Goal: Feedback & Contribution: Submit feedback/report problem

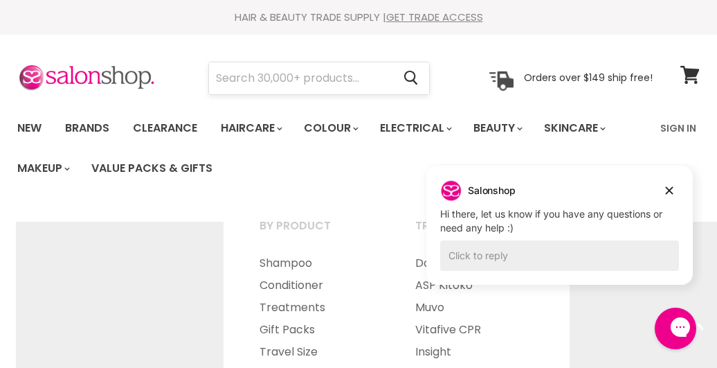
click at [269, 79] on input "Search" at bounding box center [300, 78] width 183 height 32
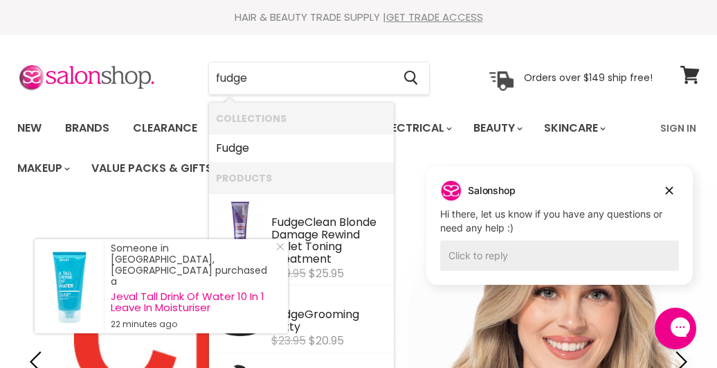
type input "fudge 7"
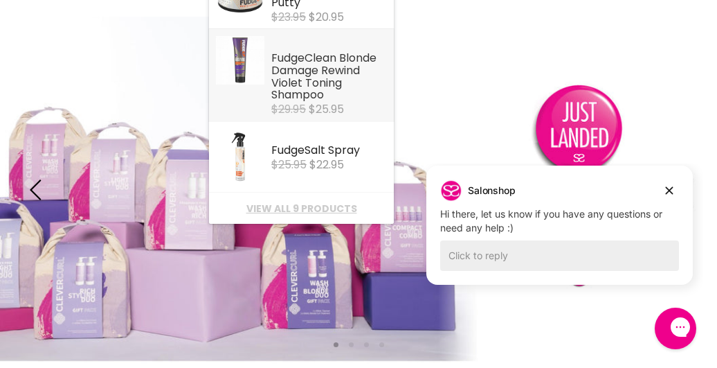
scroll to position [208, 0]
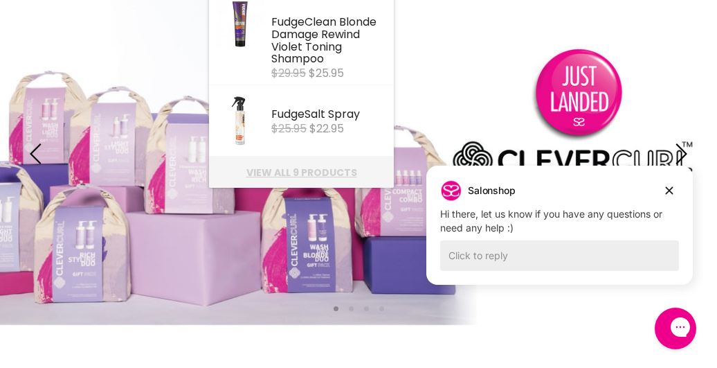
click at [298, 176] on link "View all 9 products" at bounding box center [301, 172] width 171 height 11
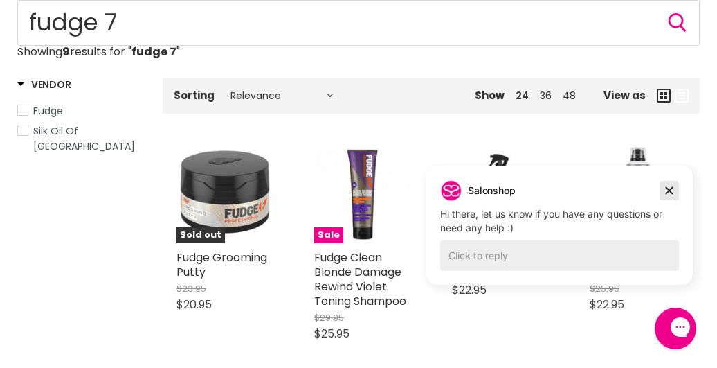
drag, startPoint x: 671, startPoint y: 190, endPoint x: 1081, endPoint y: 354, distance: 441.4
click at [671, 190] on icon "Dismiss campaign" at bounding box center [669, 190] width 14 height 17
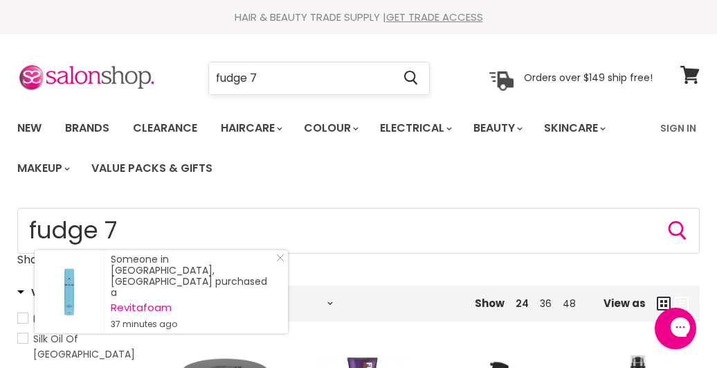
click at [260, 77] on input "fudge 7" at bounding box center [300, 78] width 183 height 32
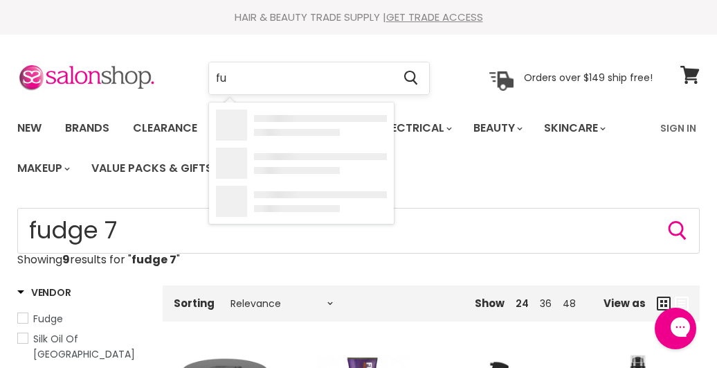
type input "f"
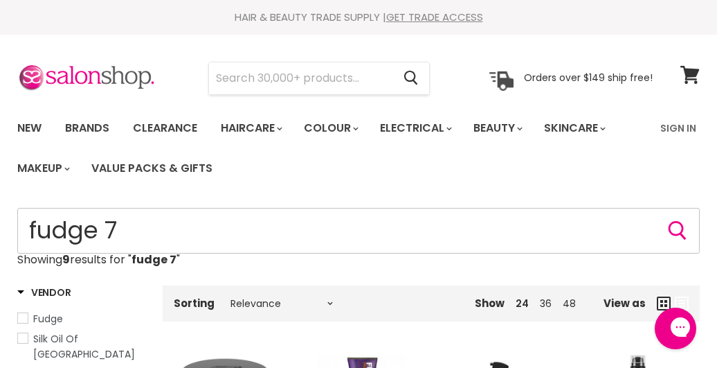
click at [123, 228] on input "fudge 7" at bounding box center [358, 231] width 682 height 46
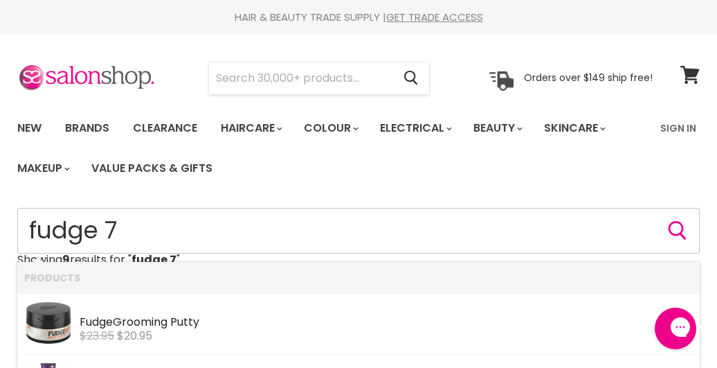
type input "fudge"
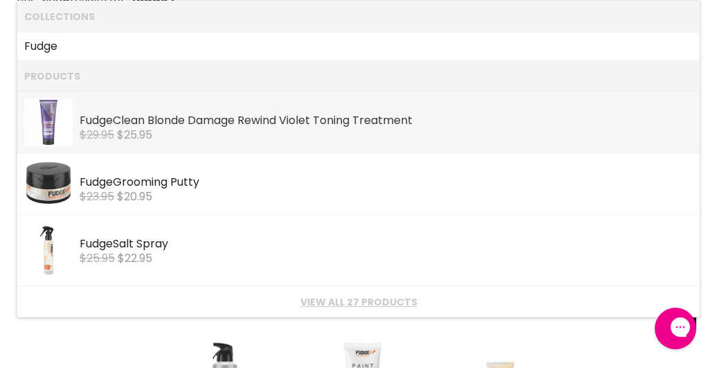
scroll to position [277, 0]
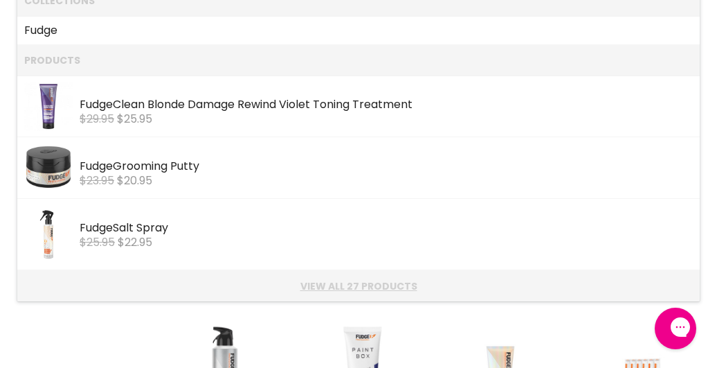
click at [332, 285] on link "View all 27 products" at bounding box center [358, 285] width 669 height 11
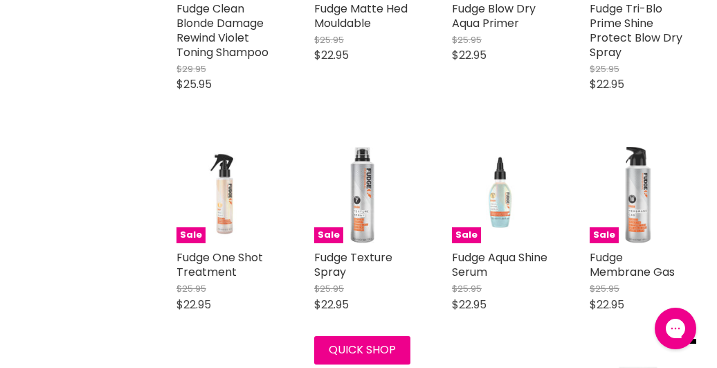
scroll to position [969, 0]
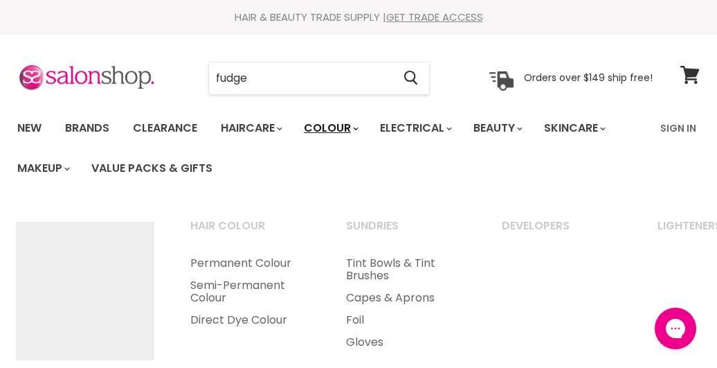
click at [331, 132] on link "Colour" at bounding box center [329, 128] width 73 height 29
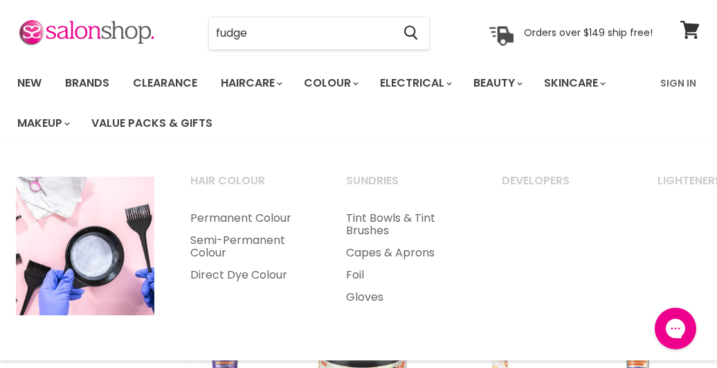
scroll to position [69, 0]
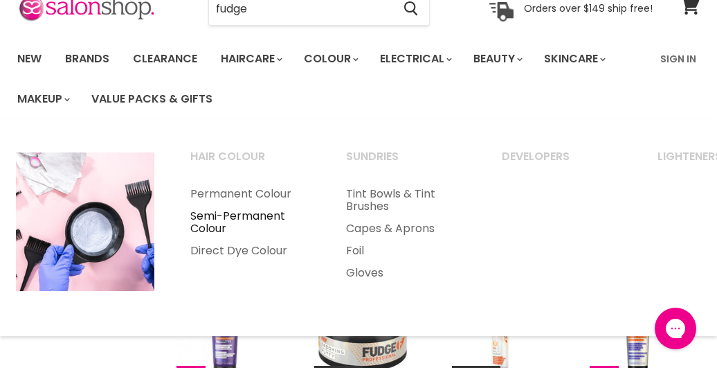
click at [234, 218] on link "Semi-Permanent Colour" at bounding box center [249, 222] width 153 height 35
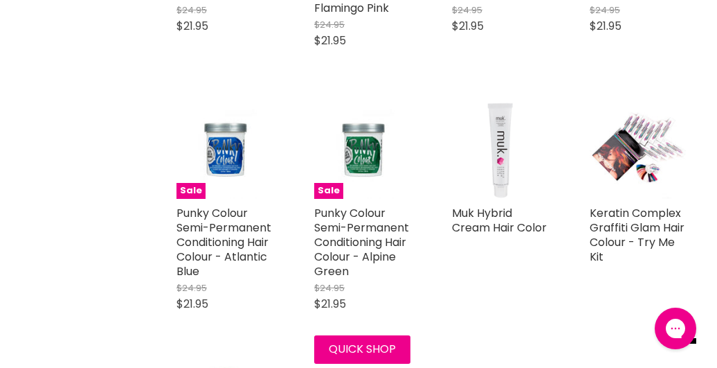
scroll to position [2699, 0]
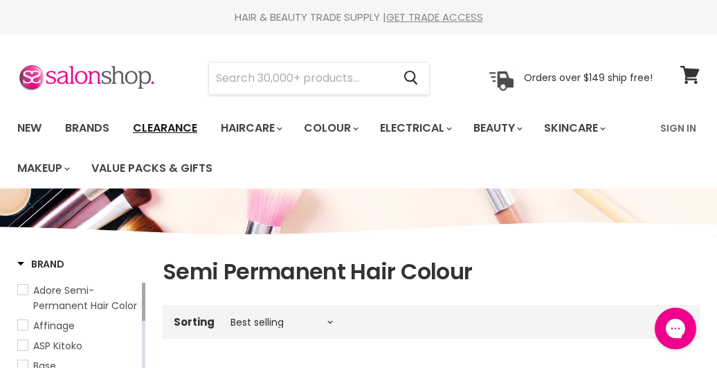
click at [171, 129] on link "Clearance" at bounding box center [165, 128] width 85 height 29
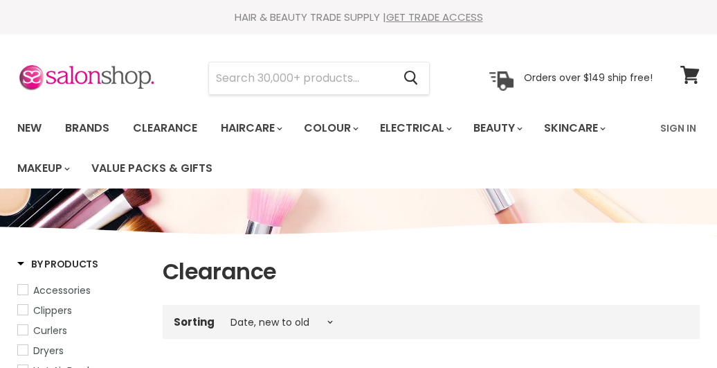
select select "created-descending"
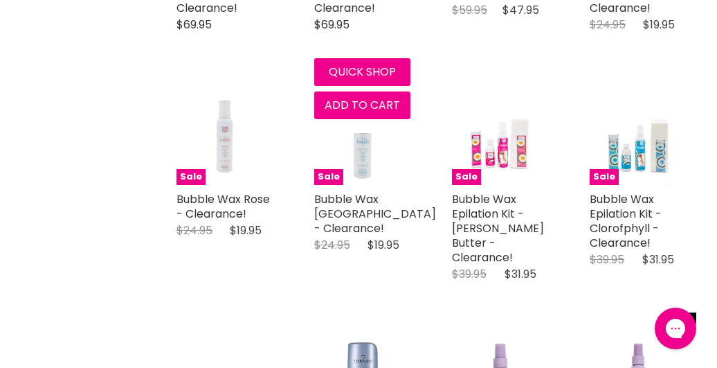
scroll to position [2146, 0]
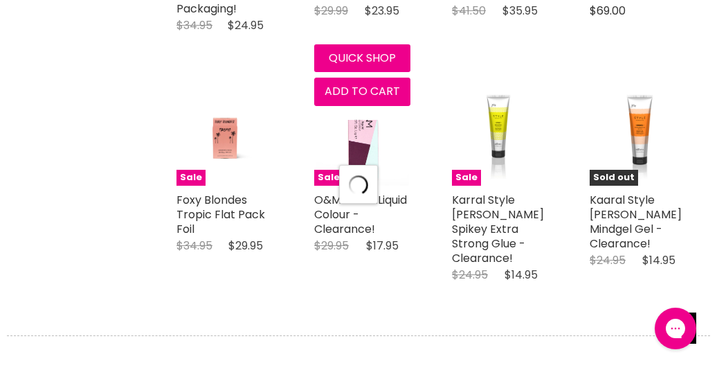
scroll to position [2907, 0]
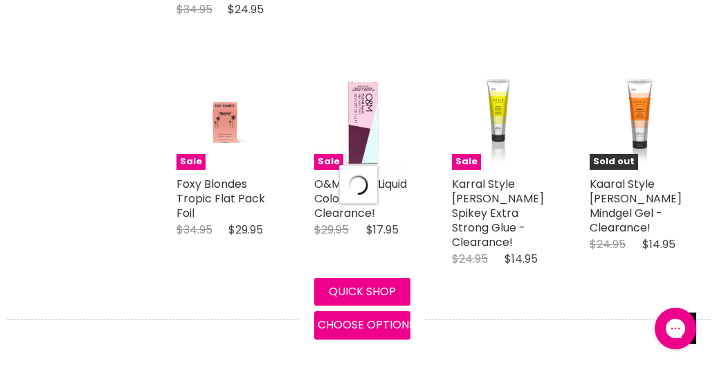
select select "created-descending"
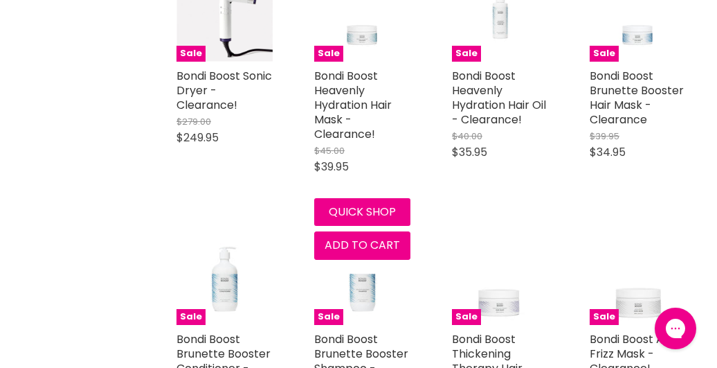
scroll to position [5683, 0]
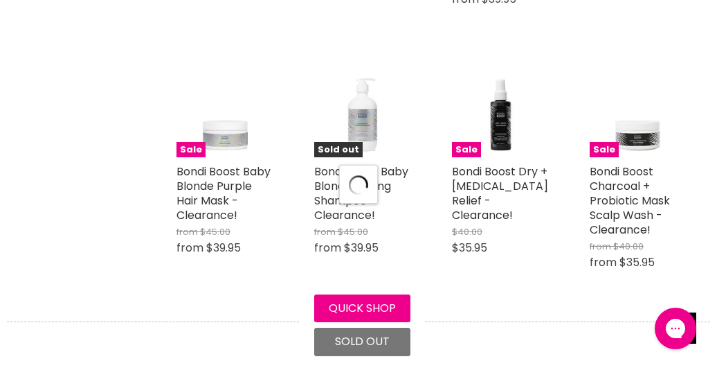
scroll to position [6380, 0]
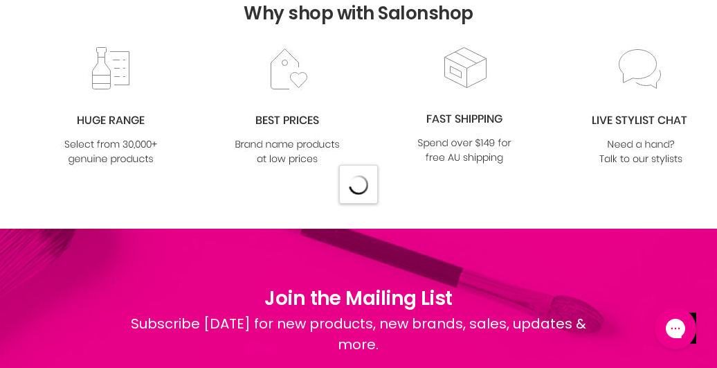
select select "created-descending"
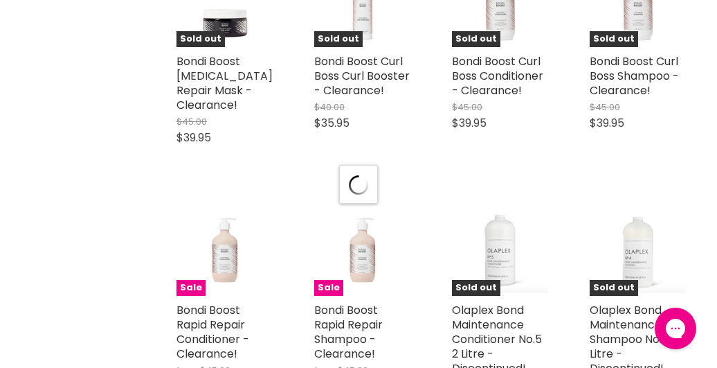
scroll to position [9136, 0]
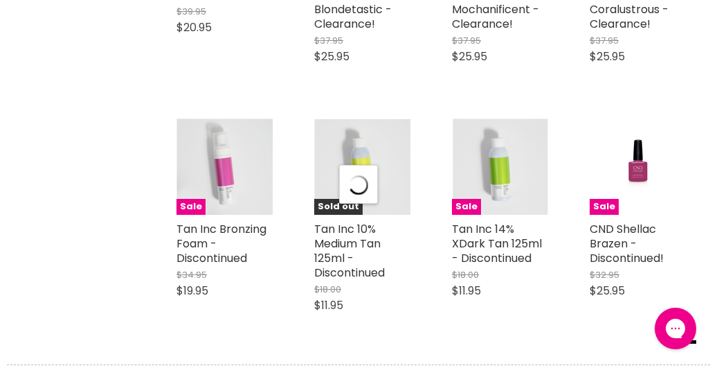
select select "created-descending"
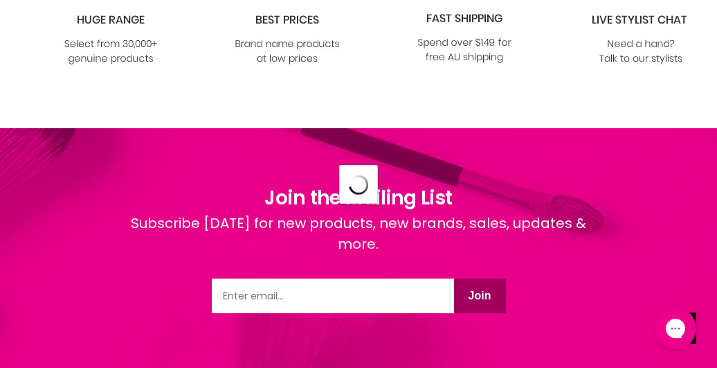
select select "created-descending"
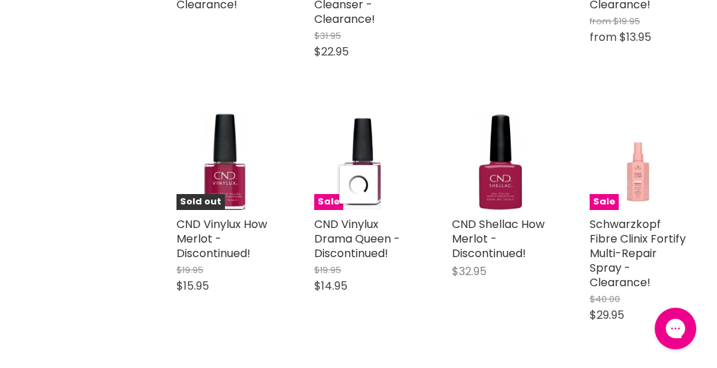
scroll to position [16142, 0]
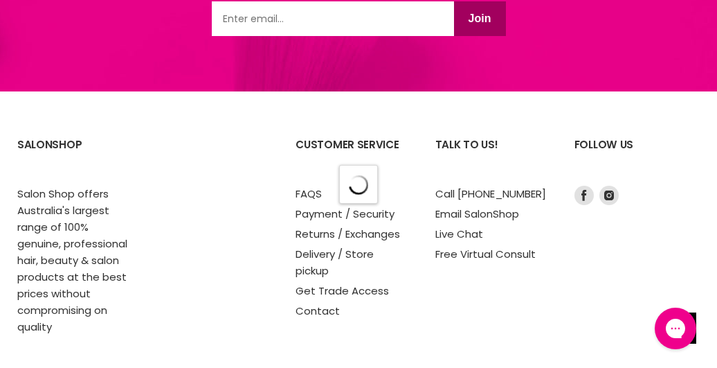
click at [479, 245] on div "Talk to us! Call 1300 658 563 Email SalonShop Live Chat Free Virtual Consult" at bounding box center [497, 230] width 125 height 207
click at [316, 303] on link "Contact" at bounding box center [318, 310] width 44 height 15
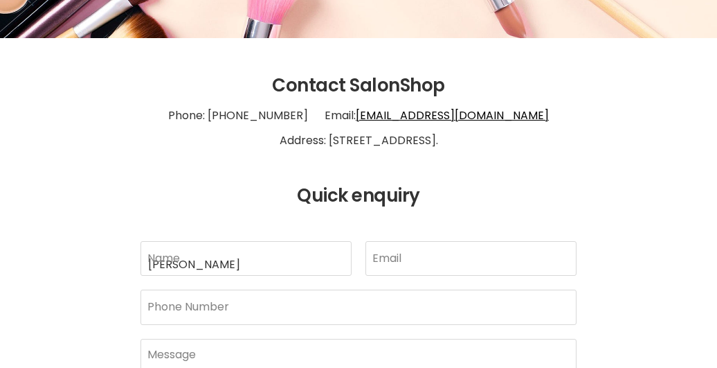
scroll to position [277, 0]
type input "[PERSON_NAME]"
type input "[EMAIL_ADDRESS][DOMAIN_NAME]"
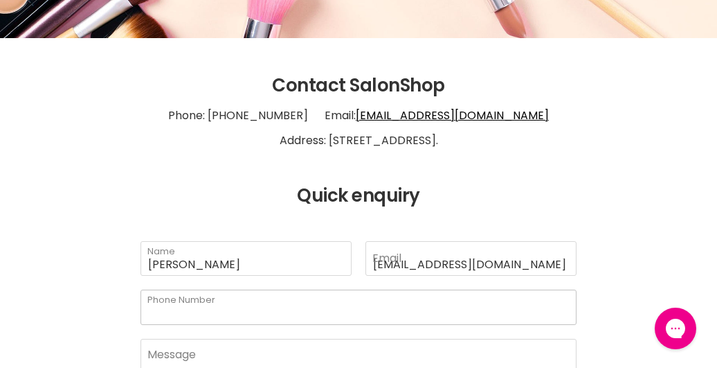
type input "0499010113"
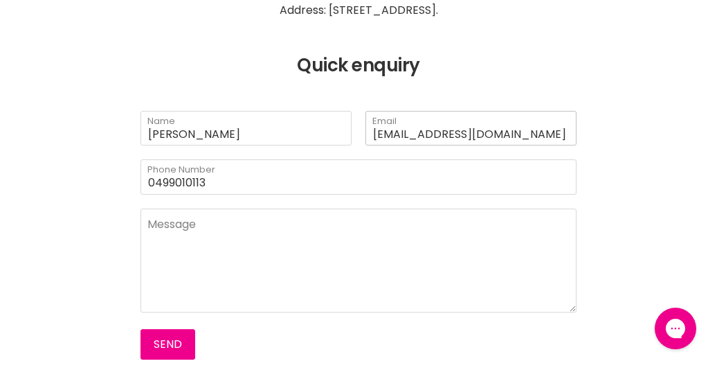
scroll to position [415, 0]
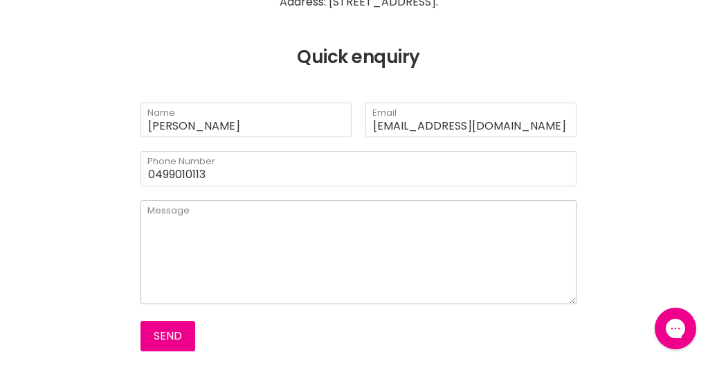
click at [212, 246] on textarea "Main content" at bounding box center [359, 252] width 436 height 104
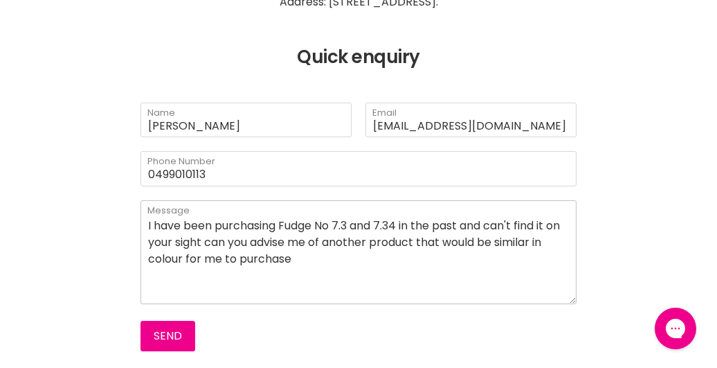
click at [430, 267] on textarea "I have been purchasing Fudge No 7.3 and 7.34 in the past and can't find it on y…" at bounding box center [359, 252] width 436 height 104
type textarea "I have been purchasing Fudge No 7.3 and 7.34 in the past and can't find it on y…"
click at [171, 334] on button "Send" at bounding box center [168, 335] width 55 height 30
